Goal: Navigation & Orientation: Find specific page/section

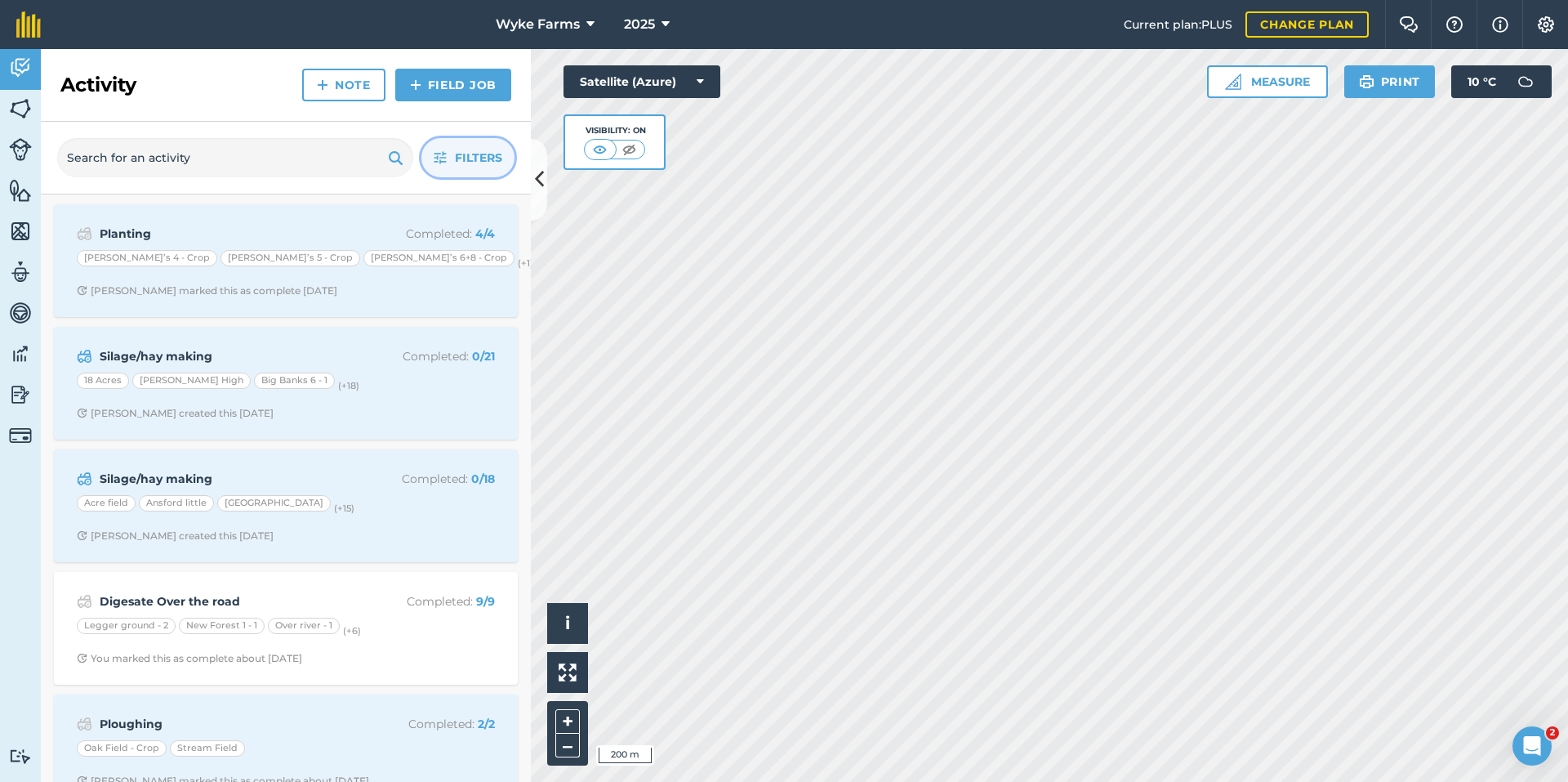
click at [490, 159] on span "Filters" at bounding box center [478, 158] width 47 height 18
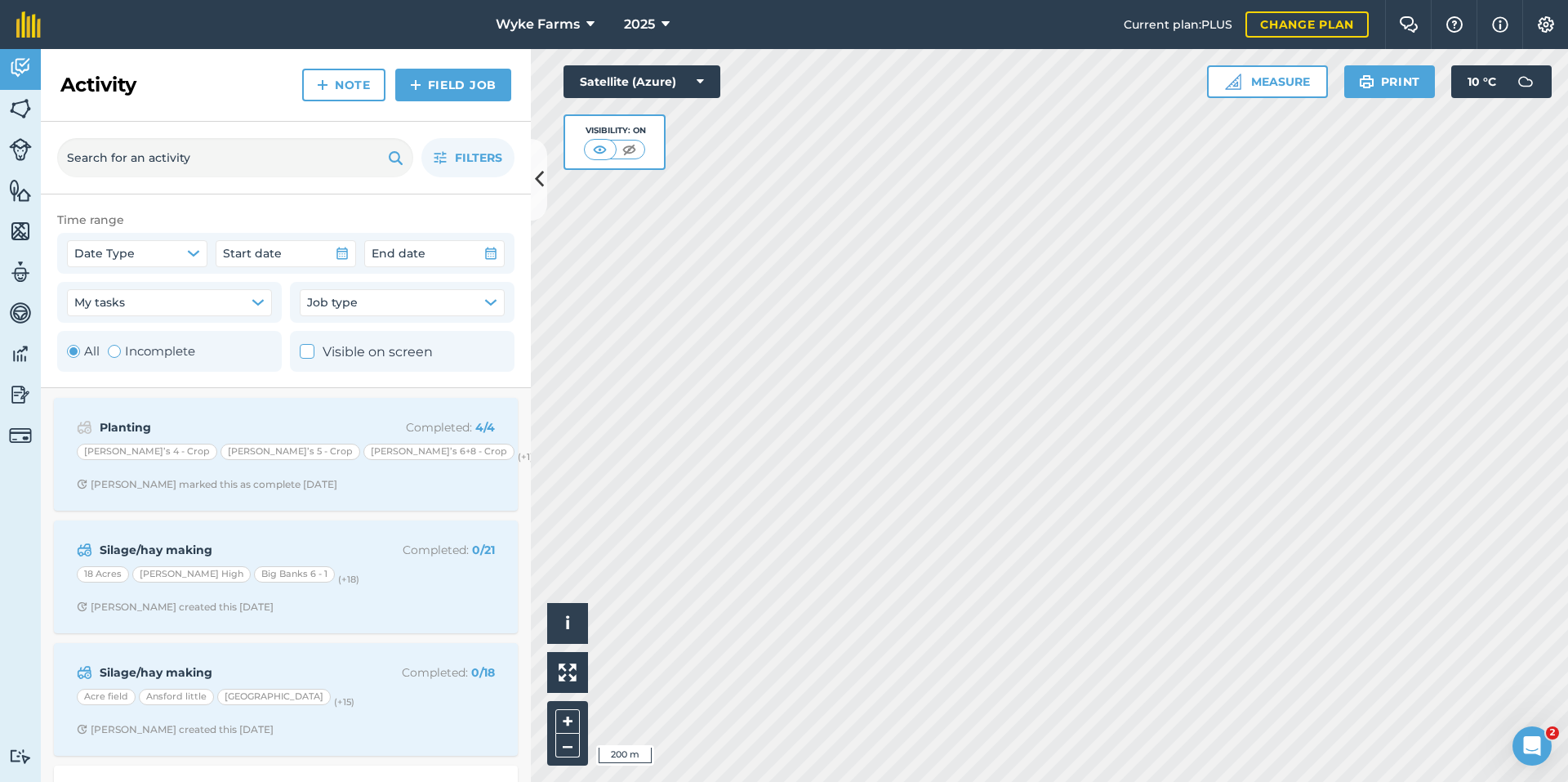
click at [269, 184] on div "Filters" at bounding box center [286, 158] width 490 height 73
click at [267, 162] on input "text" at bounding box center [235, 158] width 357 height 40
click at [7, 114] on link "Fields" at bounding box center [20, 110] width 40 height 40
